Goal: Information Seeking & Learning: Check status

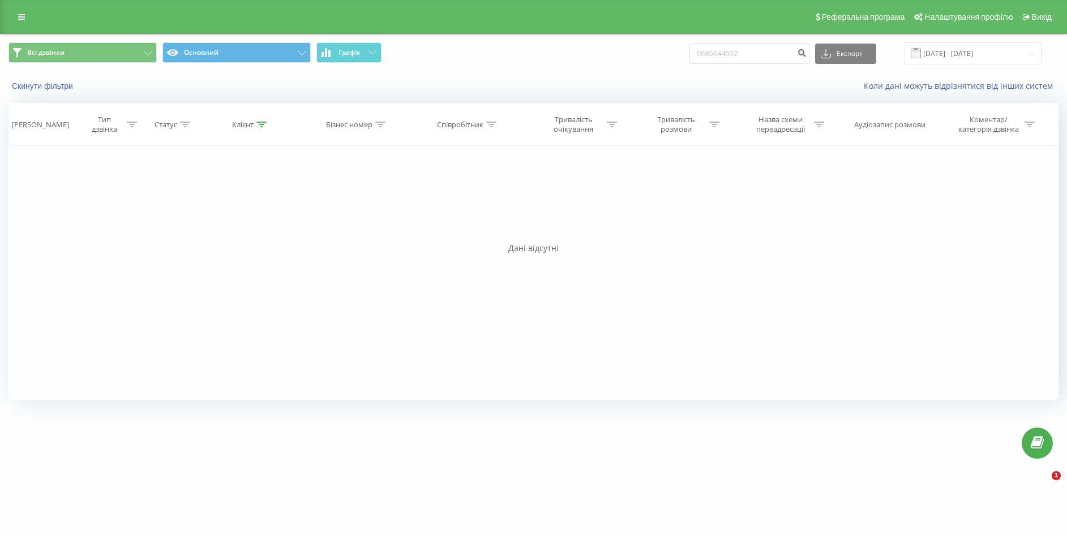
click at [26, 16] on link at bounding box center [21, 17] width 20 height 16
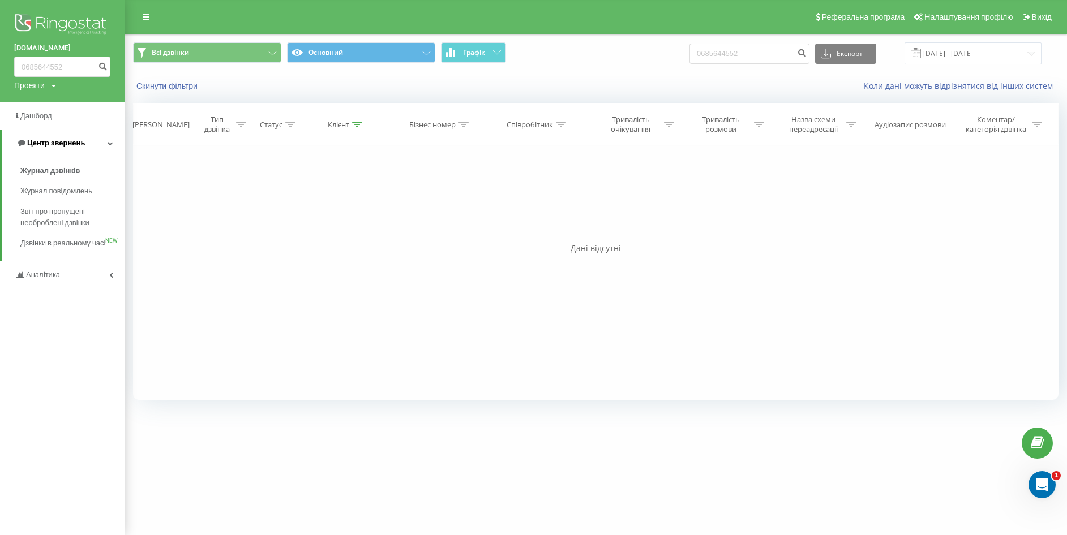
click at [38, 143] on span "Центр звернень" at bounding box center [56, 143] width 58 height 8
click at [38, 143] on span "Центр звернень" at bounding box center [54, 143] width 58 height 8
click at [58, 165] on link "Журнал дзвінків" at bounding box center [72, 171] width 104 height 20
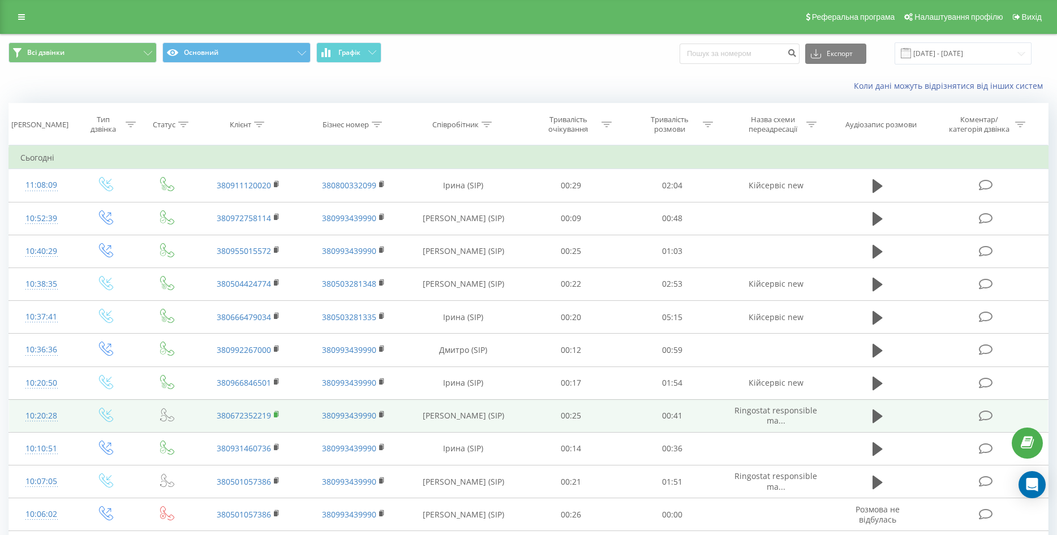
click at [275, 415] on rect at bounding box center [275, 415] width 3 height 5
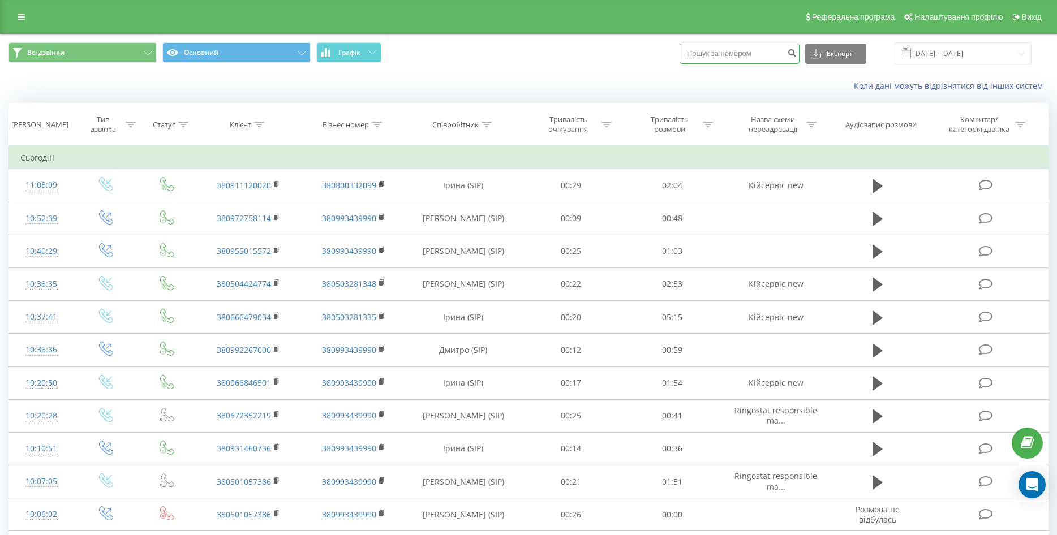
paste input "380672352219"
drag, startPoint x: 706, startPoint y: 54, endPoint x: 680, endPoint y: 53, distance: 26.6
click at [680, 53] on div "Всі дзвінки Основний Графік 380672352219 Експорт .csv .xls .xlsx 21.07.2025 - 2…" at bounding box center [528, 53] width 1040 height 22
type input "0672352219"
click at [15, 14] on link at bounding box center [21, 17] width 20 height 16
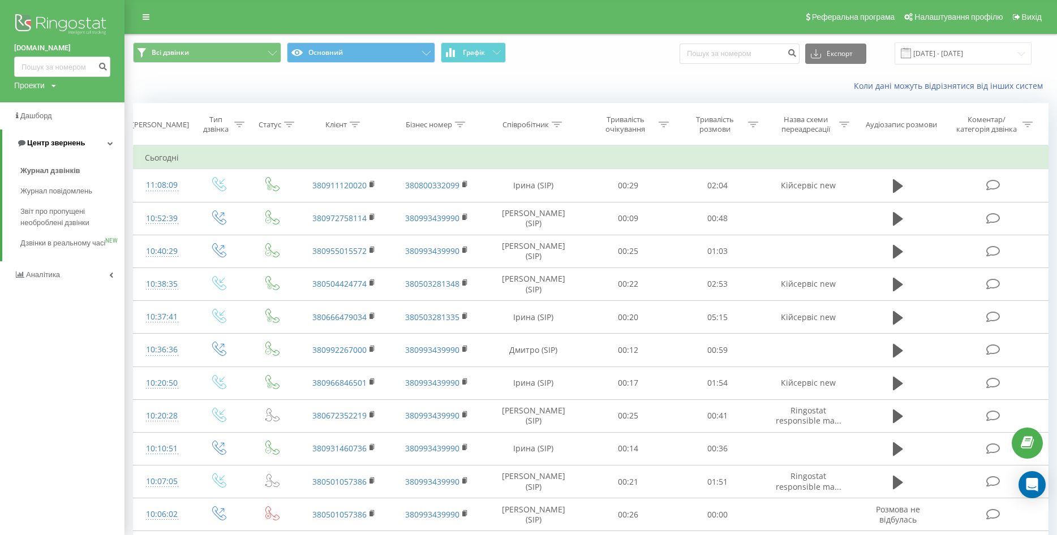
click at [72, 138] on span "Центр звернень" at bounding box center [50, 143] width 68 height 11
click at [72, 139] on span "Центр звернень" at bounding box center [48, 143] width 68 height 11
click at [54, 168] on span "Журнал дзвінків" at bounding box center [50, 170] width 60 height 11
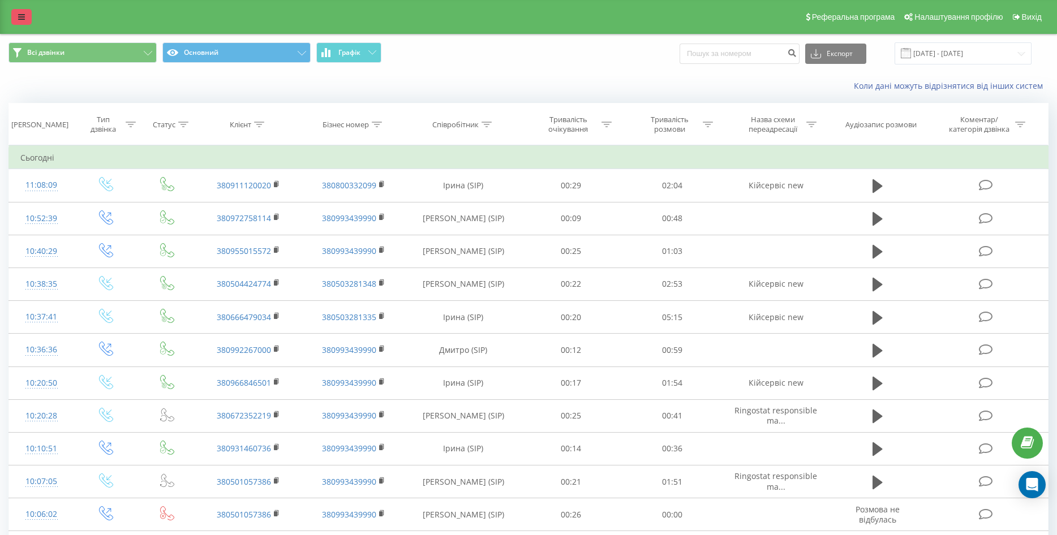
click at [16, 20] on link at bounding box center [21, 17] width 20 height 16
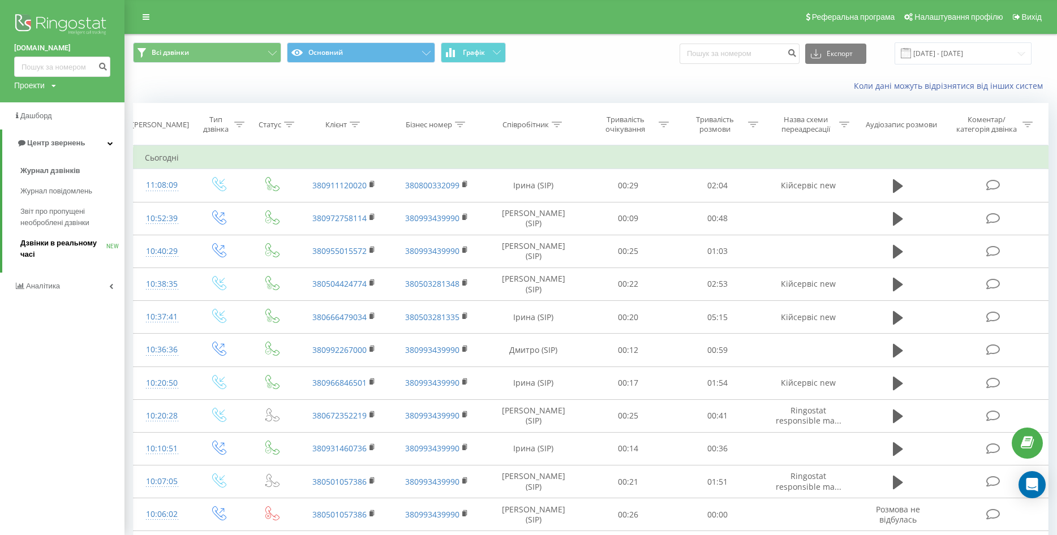
click at [67, 250] on span "Дзвінки в реальному часі" at bounding box center [63, 249] width 86 height 23
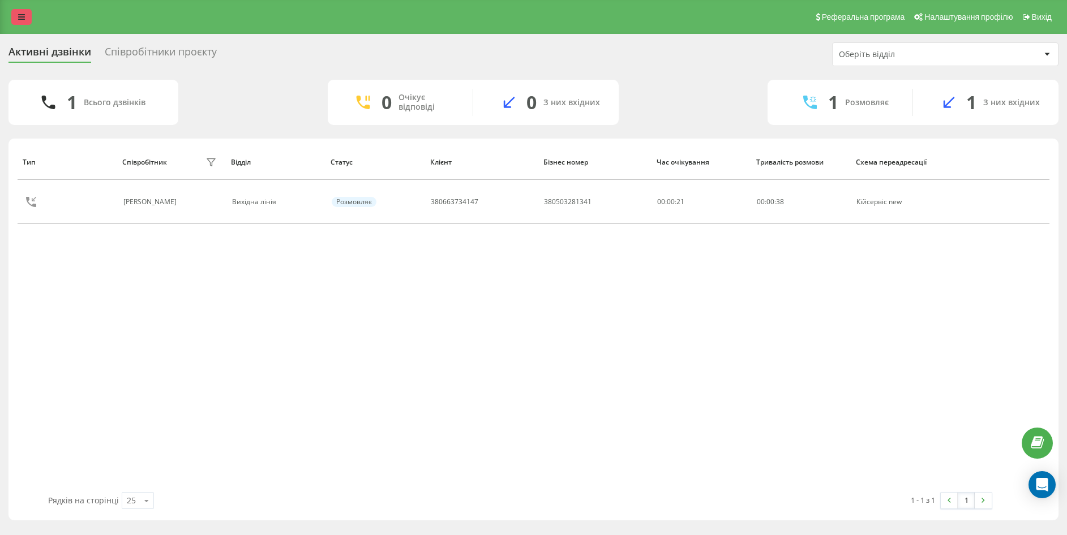
click at [22, 23] on link at bounding box center [21, 17] width 20 height 16
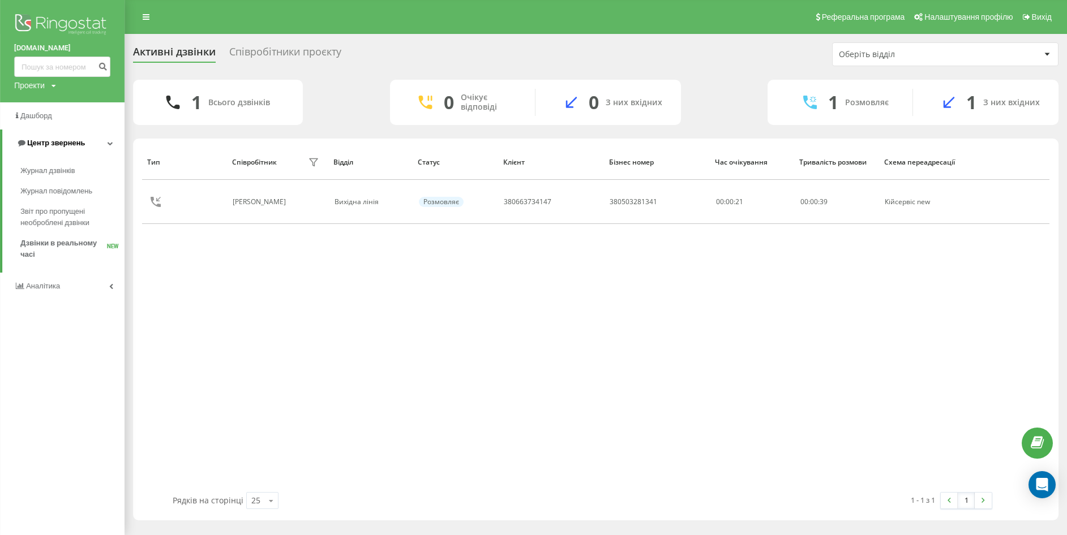
click at [73, 139] on span "Центр звернень" at bounding box center [50, 143] width 68 height 11
click at [73, 139] on span "Центр звернень" at bounding box center [48, 143] width 68 height 11
click at [61, 171] on span "Журнал дзвінків" at bounding box center [50, 170] width 60 height 11
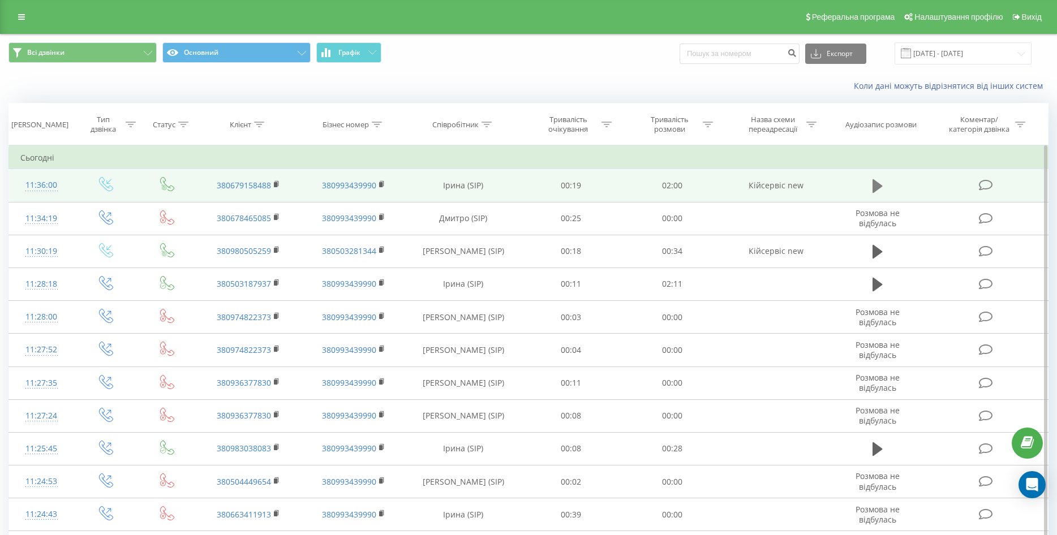
click at [881, 187] on icon at bounding box center [878, 186] width 10 height 14
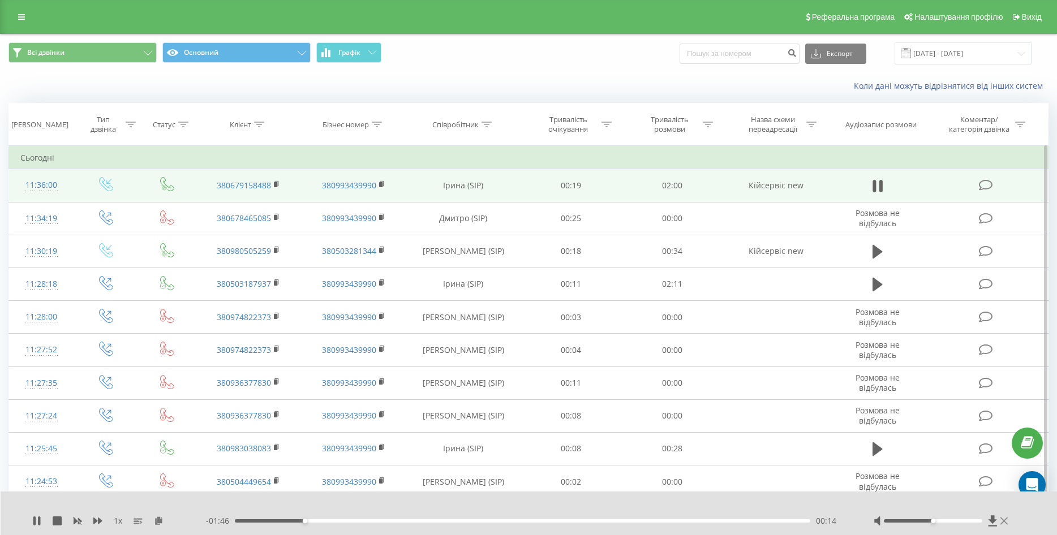
click at [1005, 523] on icon at bounding box center [1004, 521] width 7 height 9
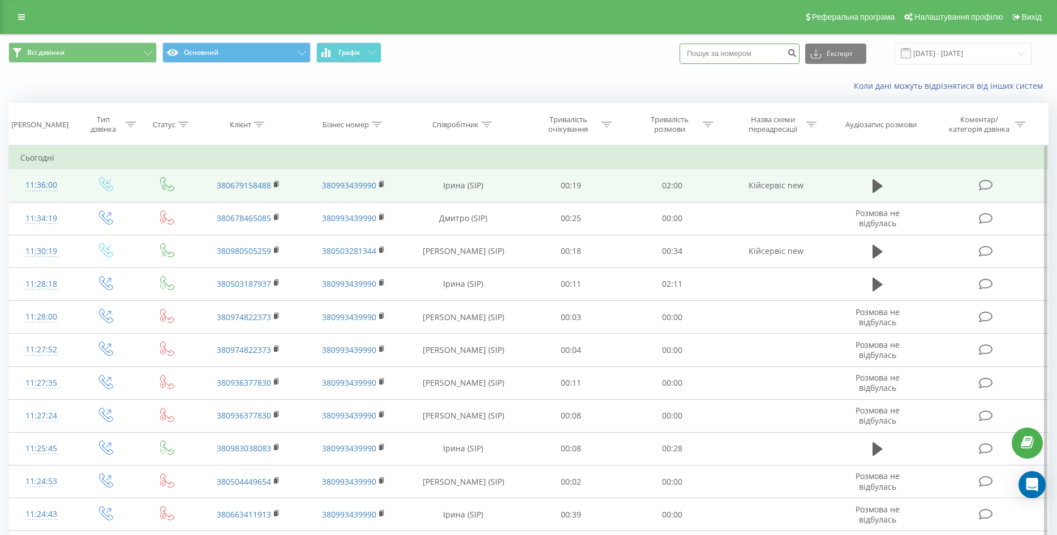
click at [751, 61] on input at bounding box center [740, 54] width 120 height 20
paste input "0674258535"
type input "0674258535"
click at [796, 53] on button "submit" at bounding box center [791, 54] width 15 height 20
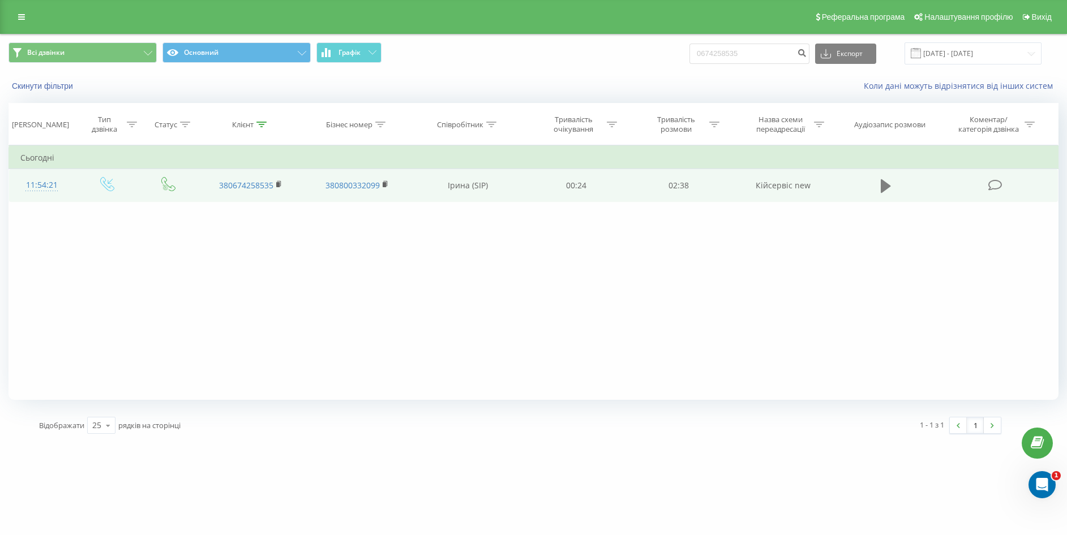
click at [885, 183] on icon at bounding box center [886, 186] width 10 height 14
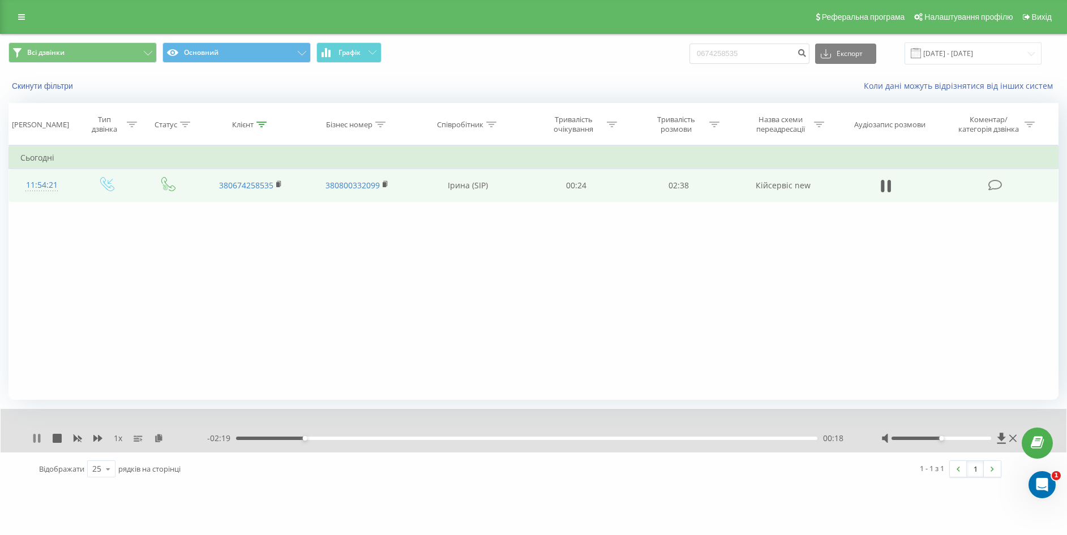
click at [33, 435] on icon at bounding box center [36, 438] width 9 height 9
click at [36, 430] on div "1 x - 02:19 00:18 00:18" at bounding box center [534, 431] width 1066 height 44
click at [35, 434] on icon at bounding box center [36, 438] width 9 height 9
click at [39, 437] on icon at bounding box center [39, 438] width 2 height 9
click at [36, 441] on icon at bounding box center [36, 438] width 7 height 9
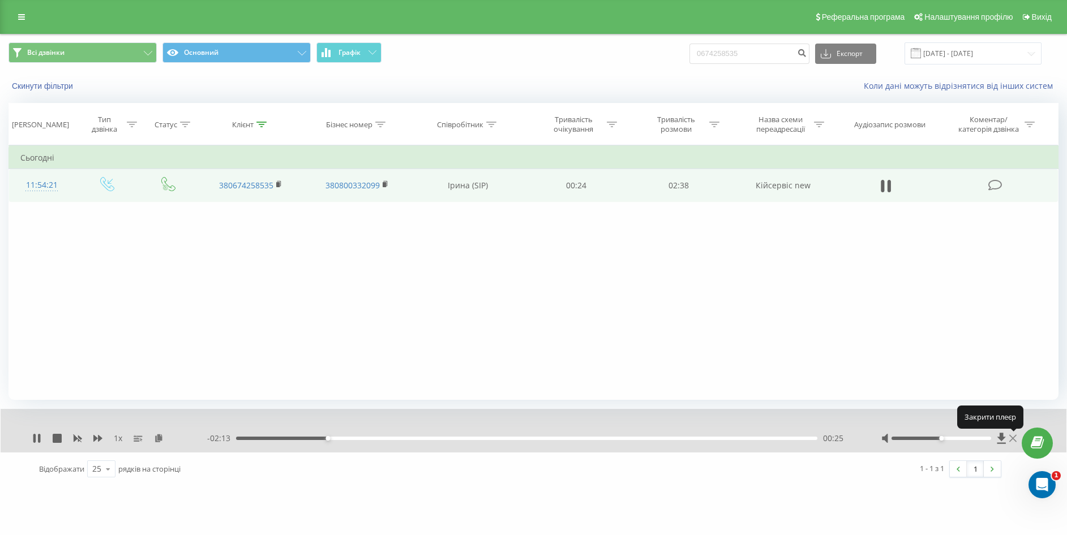
click at [1013, 436] on icon at bounding box center [1012, 438] width 7 height 9
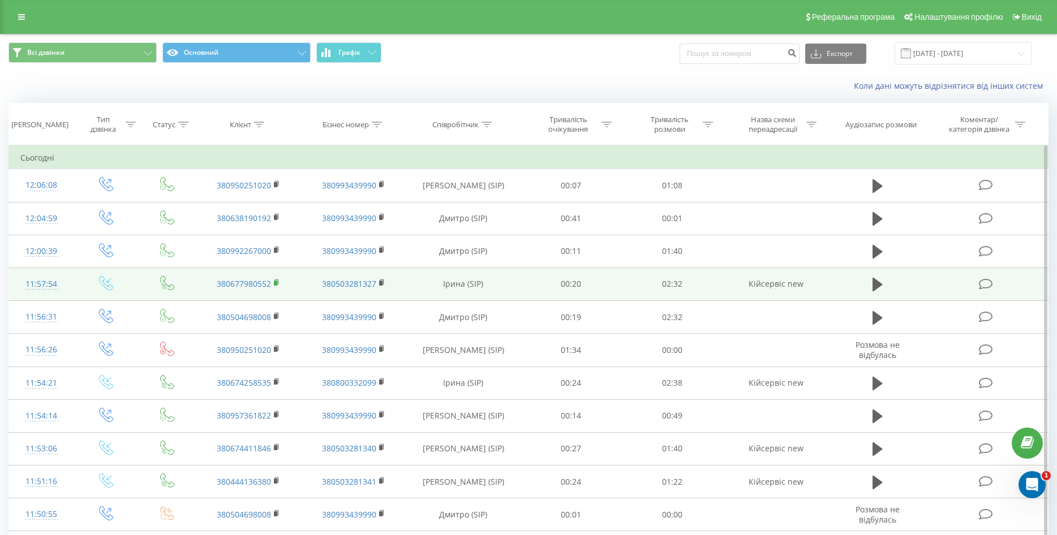
click at [276, 281] on icon at bounding box center [277, 283] width 6 height 8
